Goal: Find specific page/section: Find specific page/section

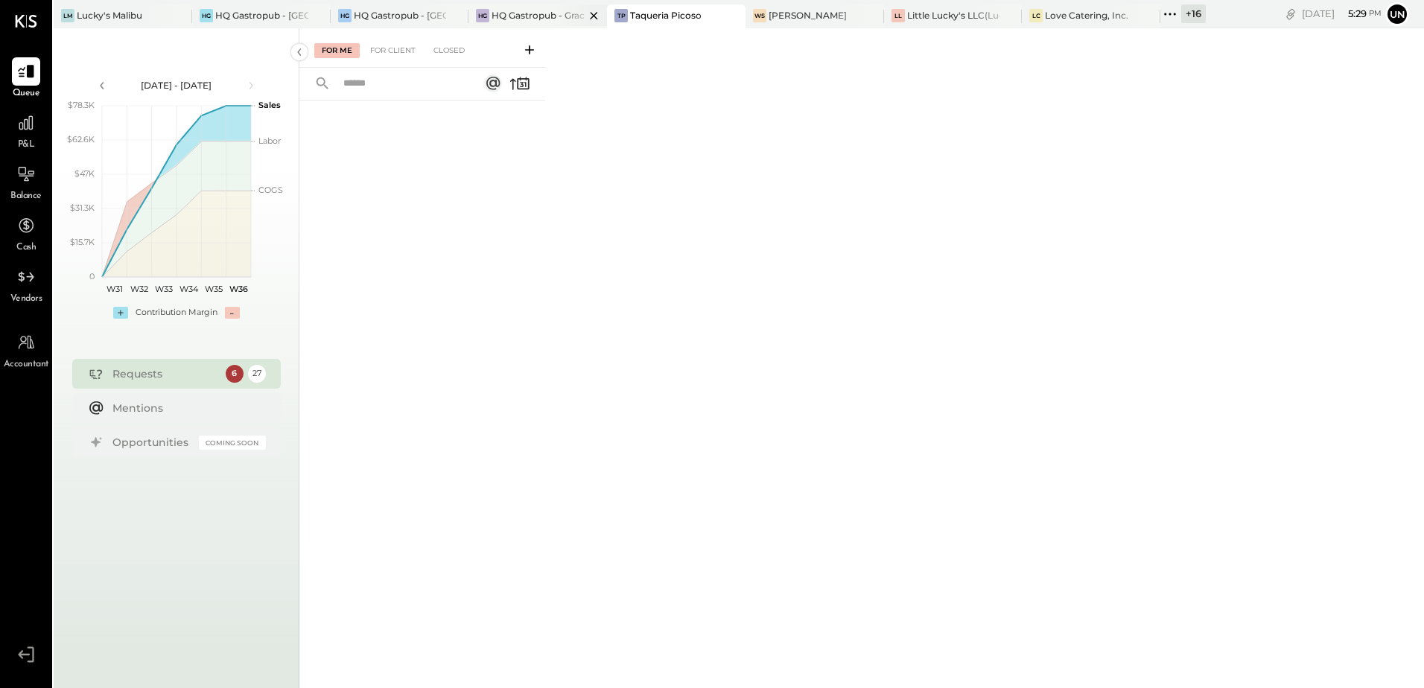
click at [582, 13] on div at bounding box center [581, 15] width 52 height 22
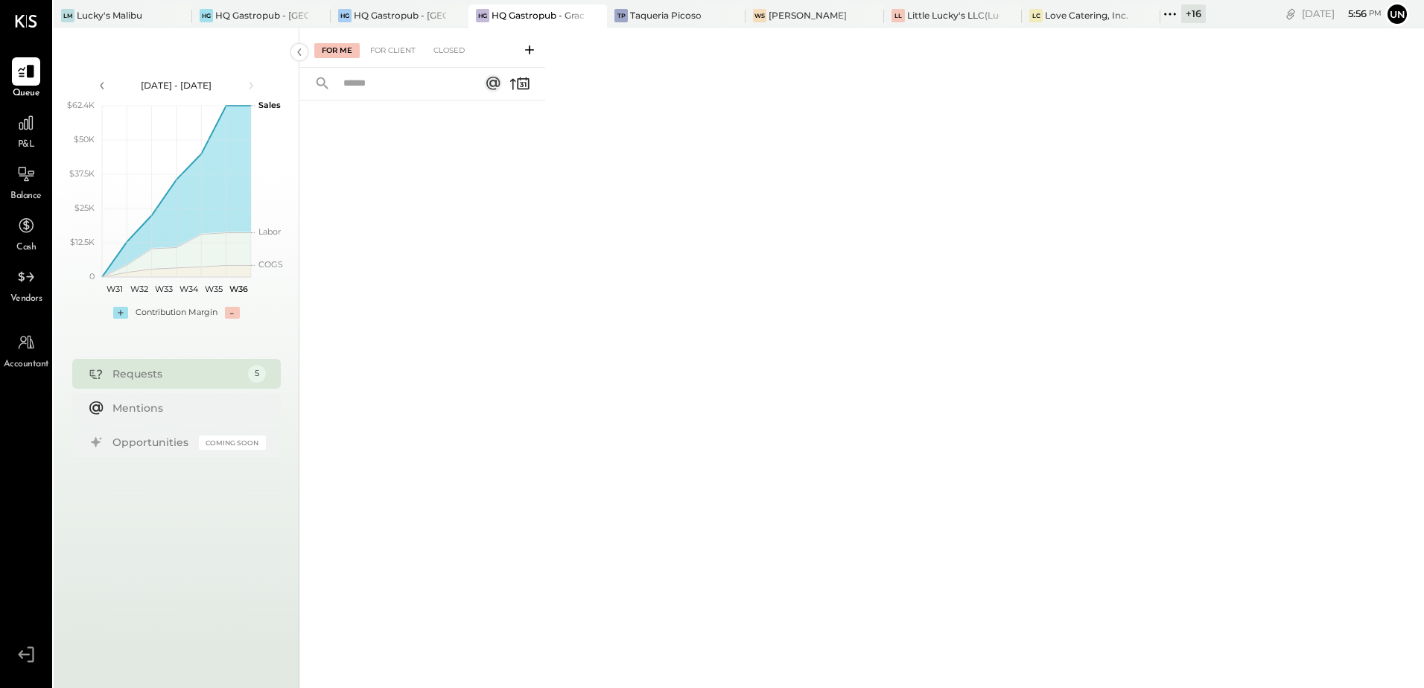
click at [705, 229] on div "For Me For Client Closed" at bounding box center [861, 356] width 1125 height 656
click at [34, 285] on icon at bounding box center [25, 276] width 19 height 19
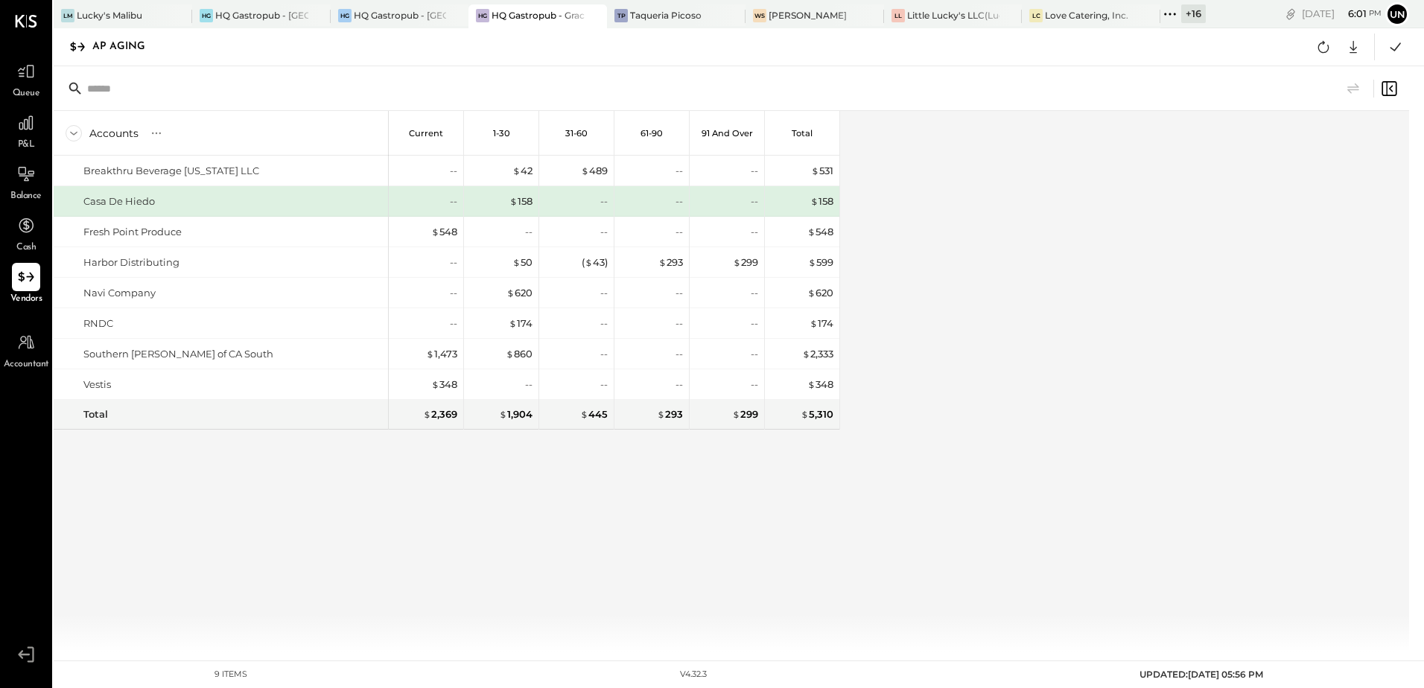
click at [1013, 307] on div "Accounts S % GL Current 1-30 31-60 61-90 91 and Over Total Breakthru Beverage […" at bounding box center [733, 381] width 1358 height 541
click at [670, 261] on div "$ 293" at bounding box center [670, 262] width 25 height 14
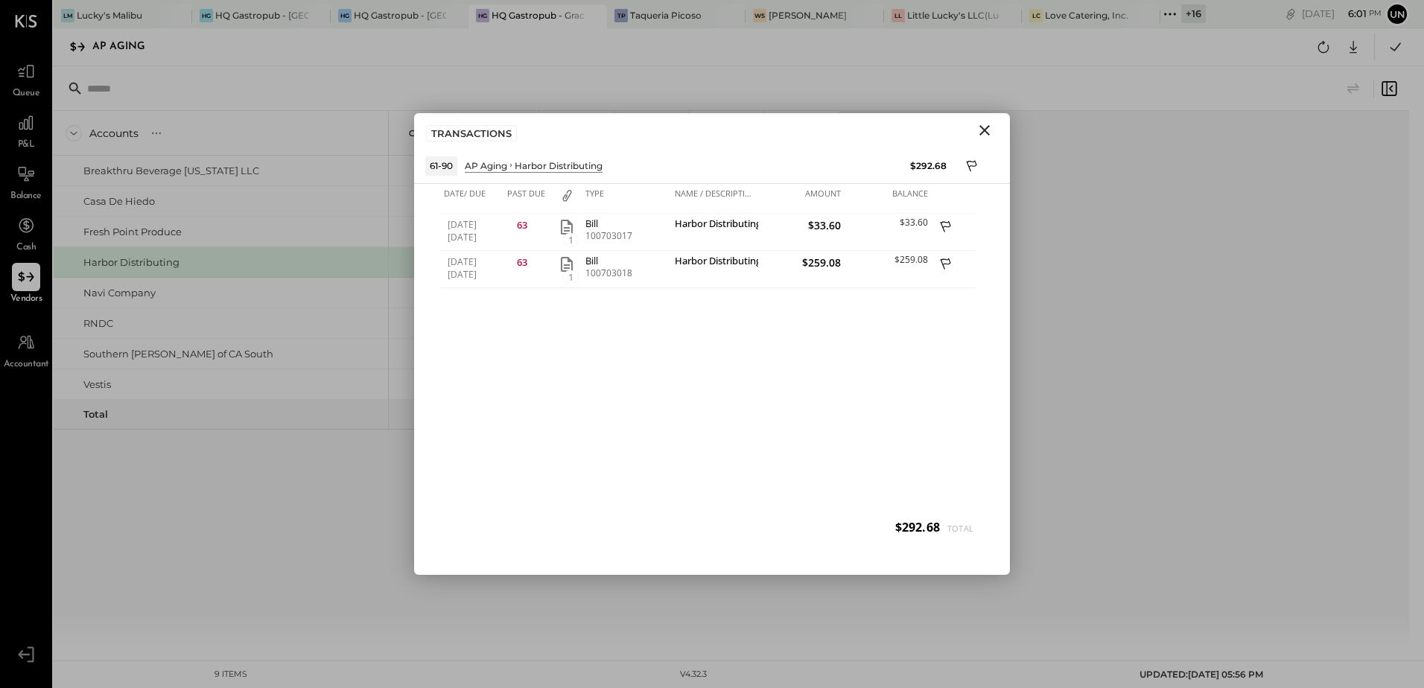
click at [989, 136] on icon "Close" at bounding box center [985, 130] width 18 height 18
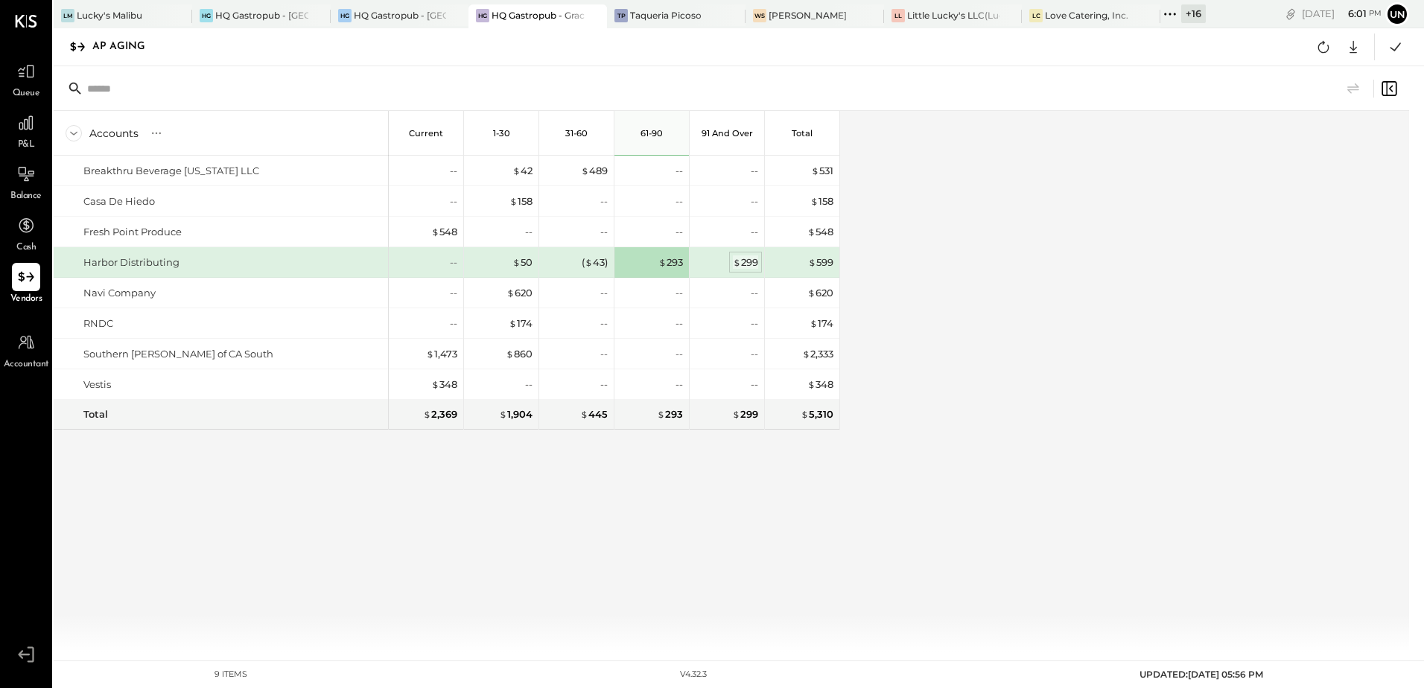
click at [733, 263] on span "$" at bounding box center [737, 262] width 8 height 12
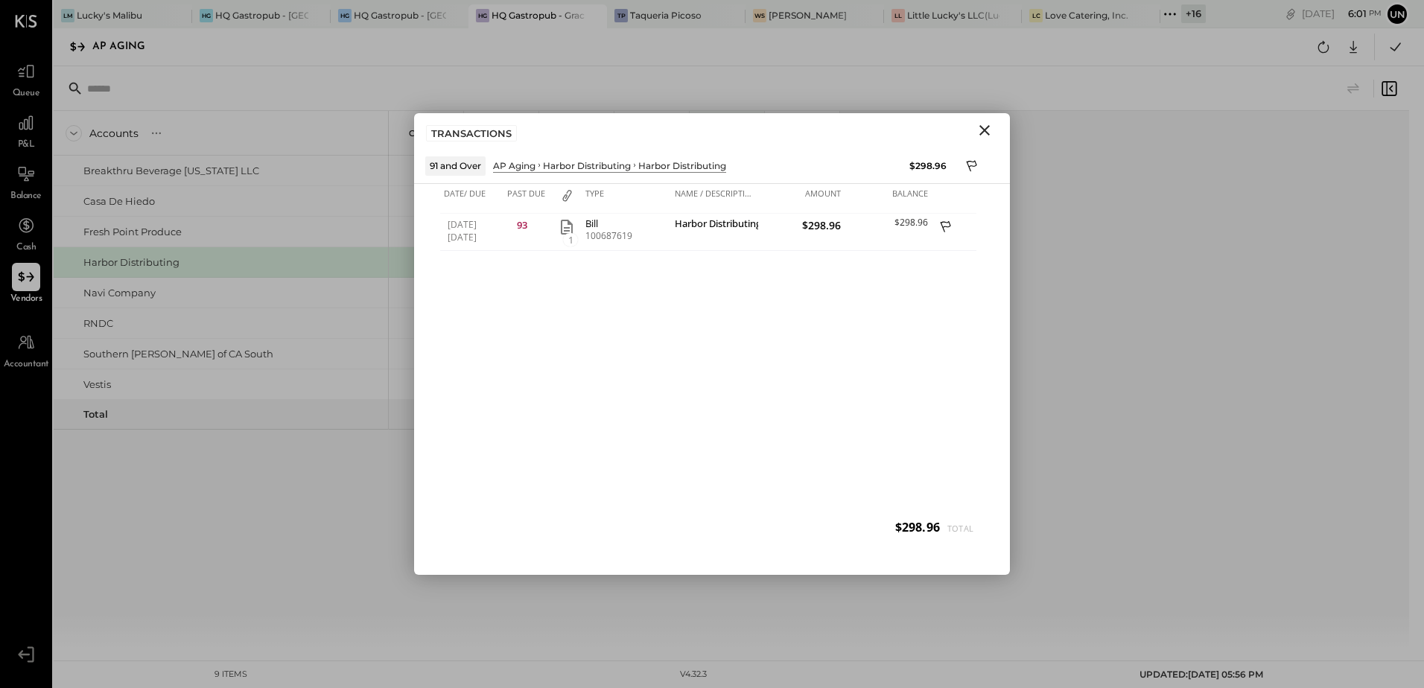
click at [988, 125] on icon "Close" at bounding box center [985, 130] width 18 height 18
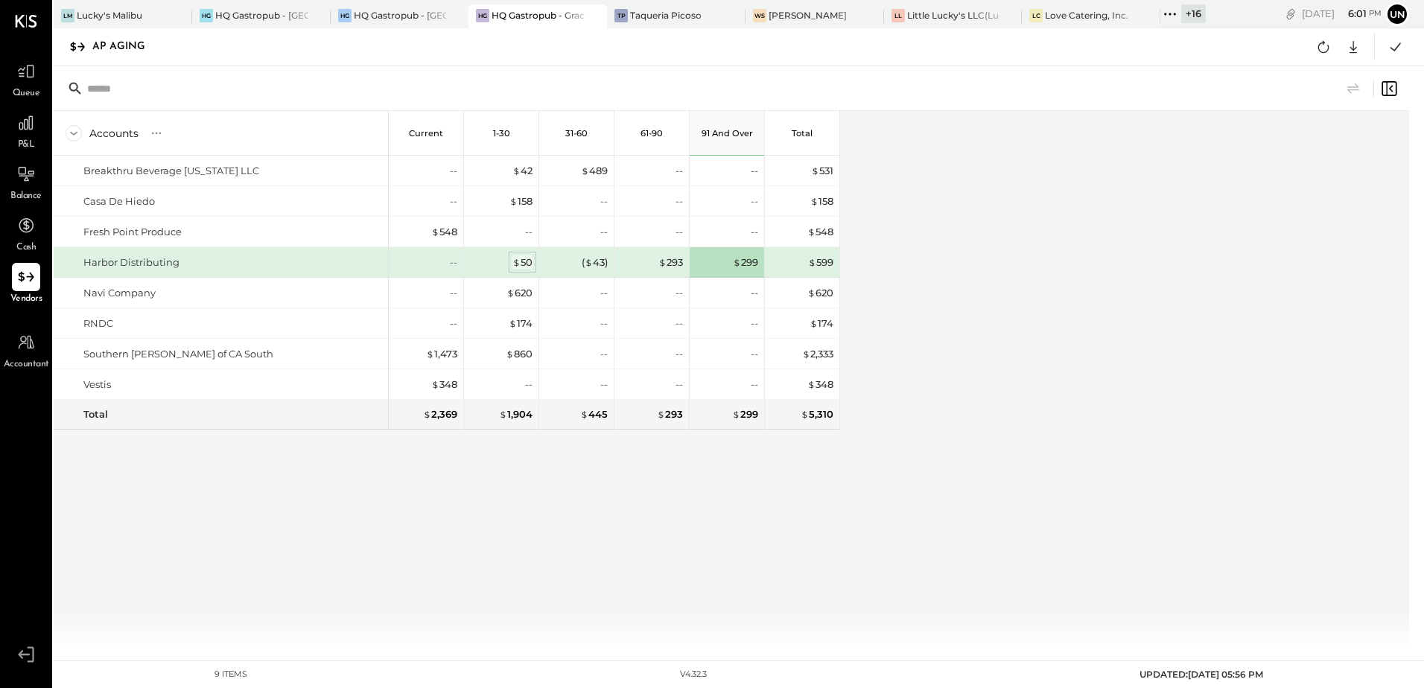
click at [522, 261] on div "$ 50" at bounding box center [522, 262] width 20 height 14
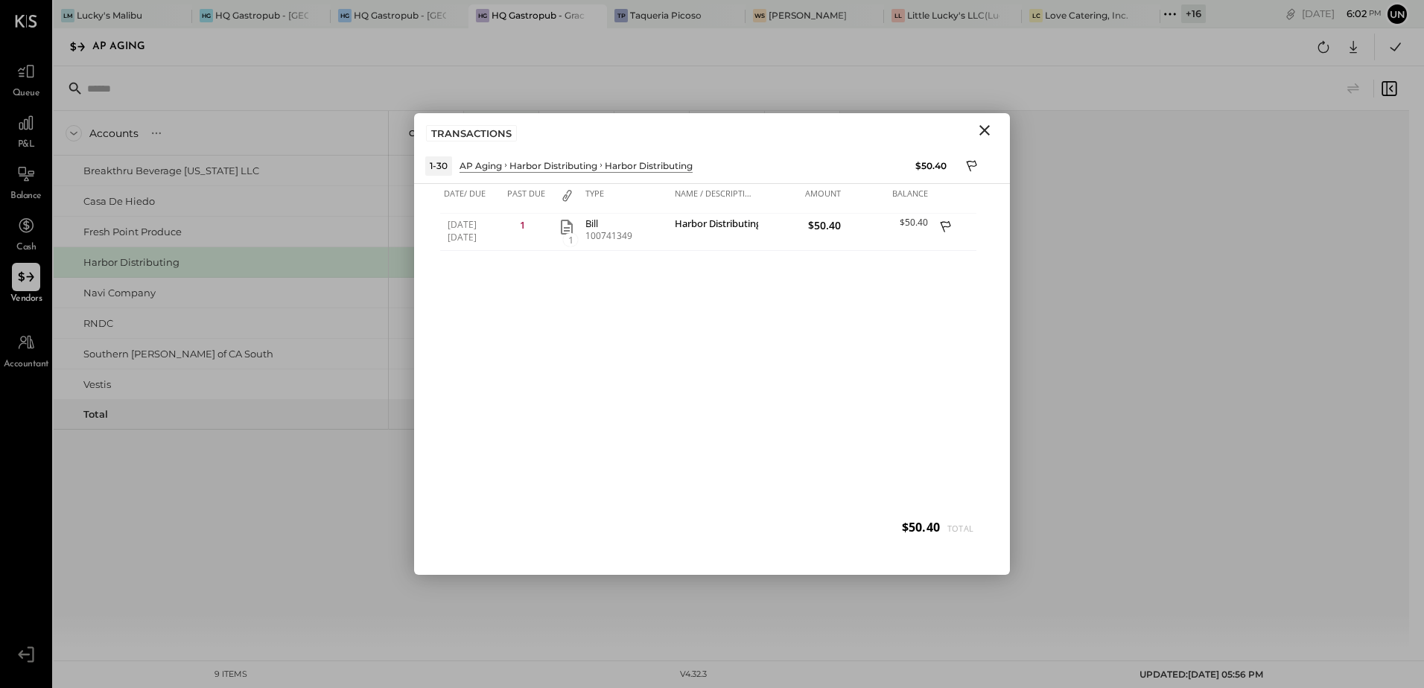
click at [983, 131] on icon "Close" at bounding box center [985, 130] width 10 height 10
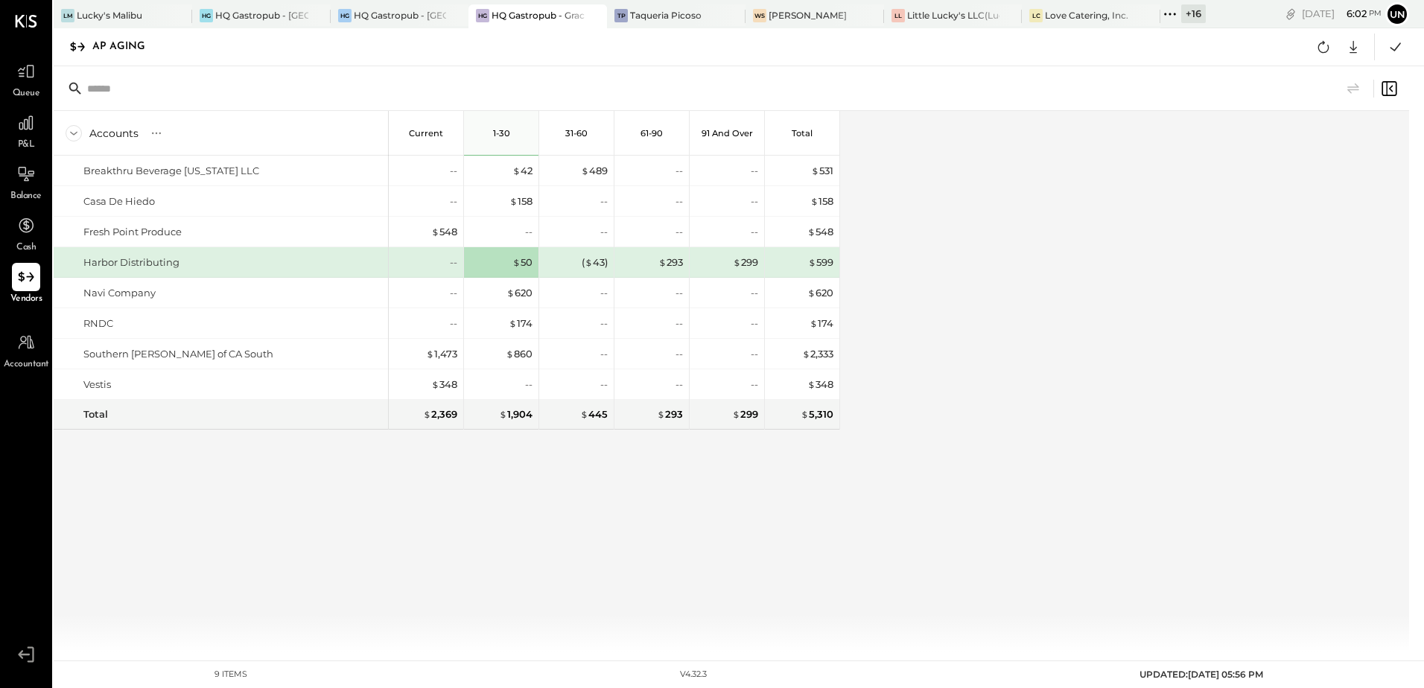
click at [898, 282] on div "Accounts S % GL Current 1-30 31-60 61-90 91 and Over Total Breakthru Beverage […" at bounding box center [733, 381] width 1358 height 541
